Goal: Navigation & Orientation: Go to known website

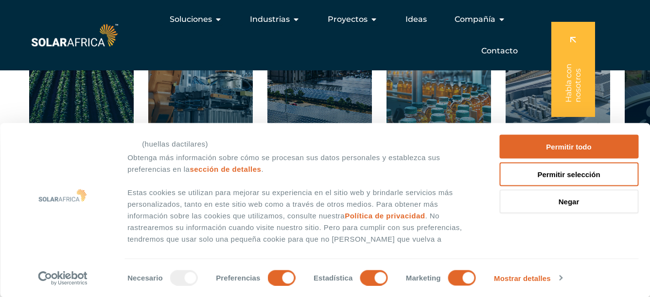
scroll to position [1555, 0]
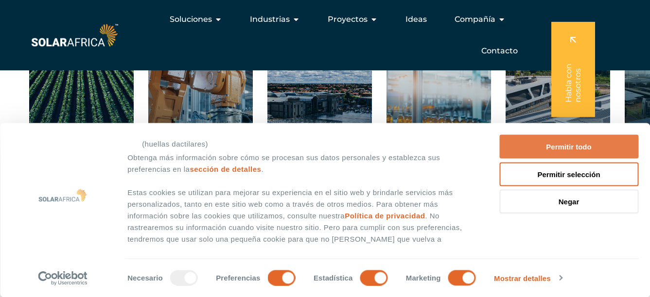
click at [574, 148] on button "Permitir todo" at bounding box center [568, 147] width 139 height 24
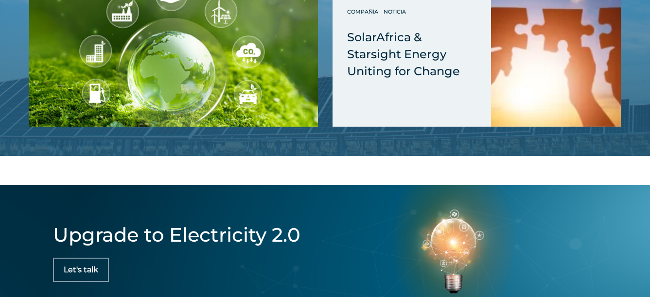
scroll to position [2814, 0]
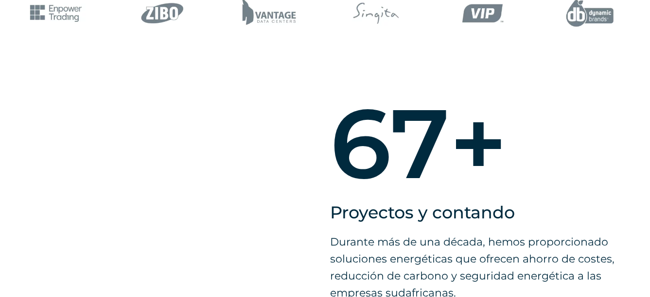
scroll to position [680, 0]
